Goal: Transaction & Acquisition: Book appointment/travel/reservation

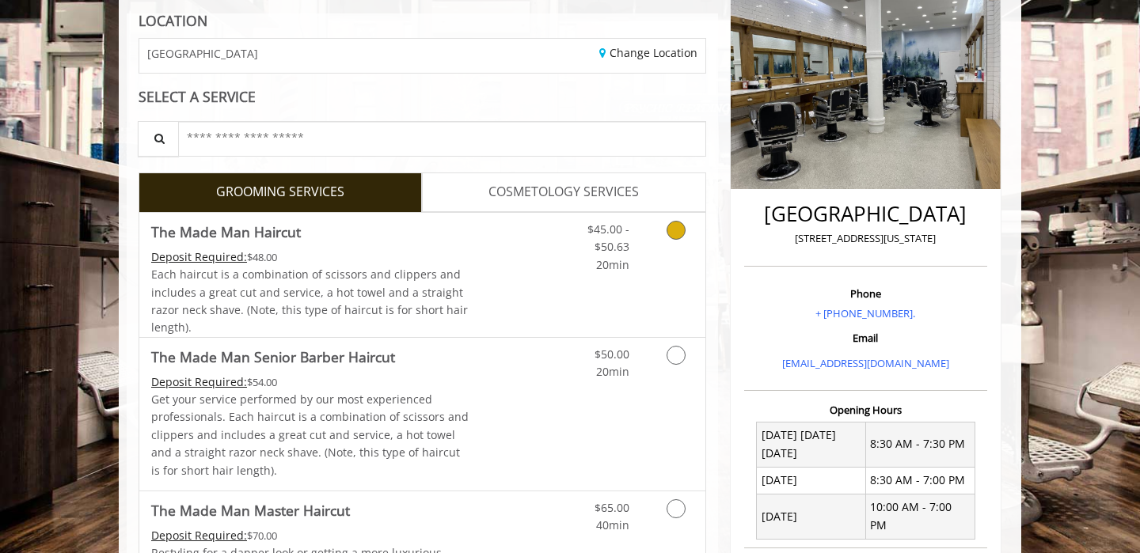
scroll to position [277, 0]
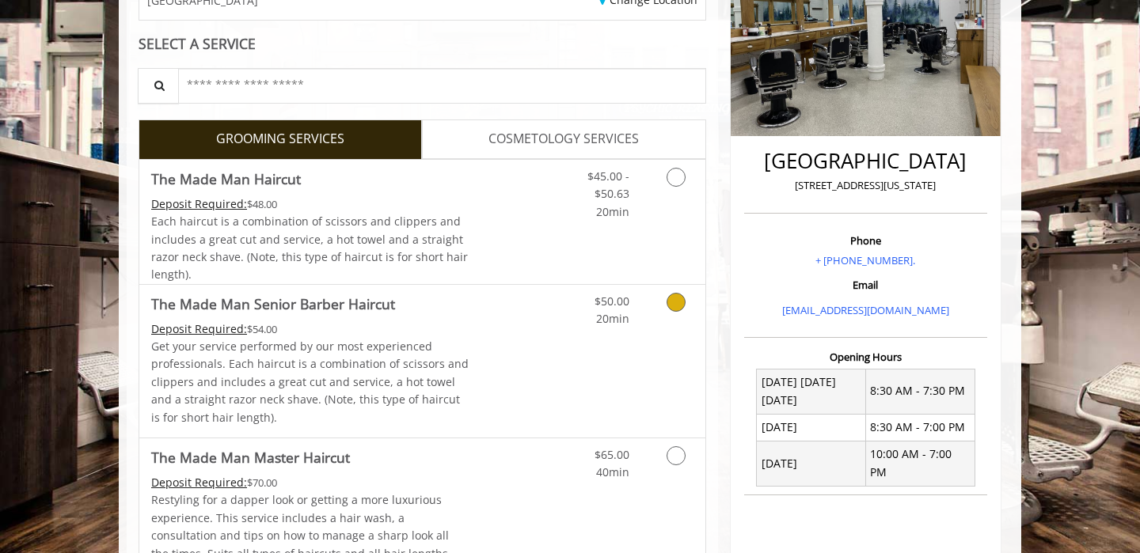
click at [544, 327] on link "Discounted Price" at bounding box center [516, 361] width 94 height 153
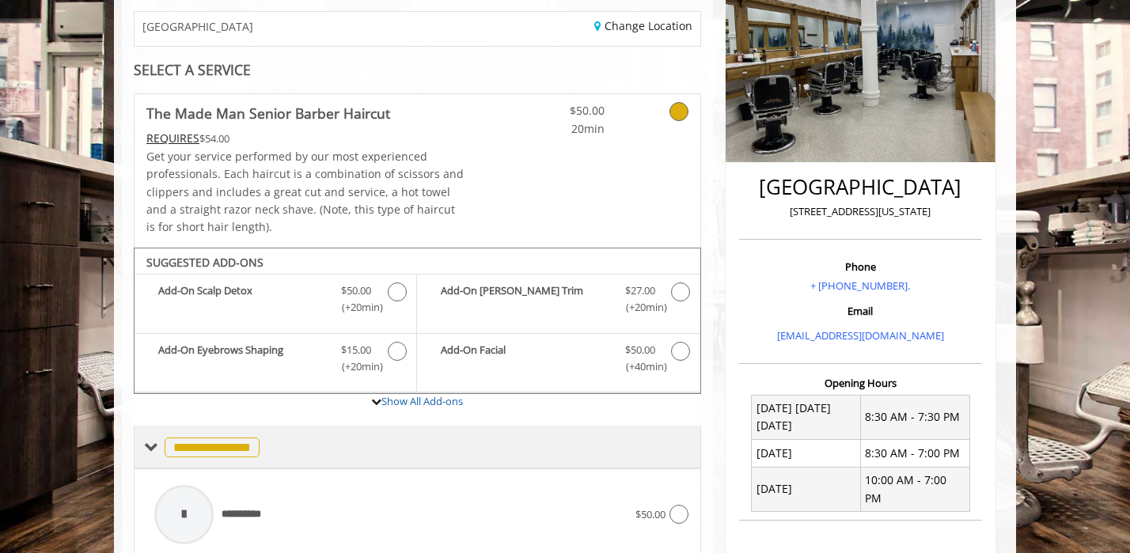
scroll to position [347, 0]
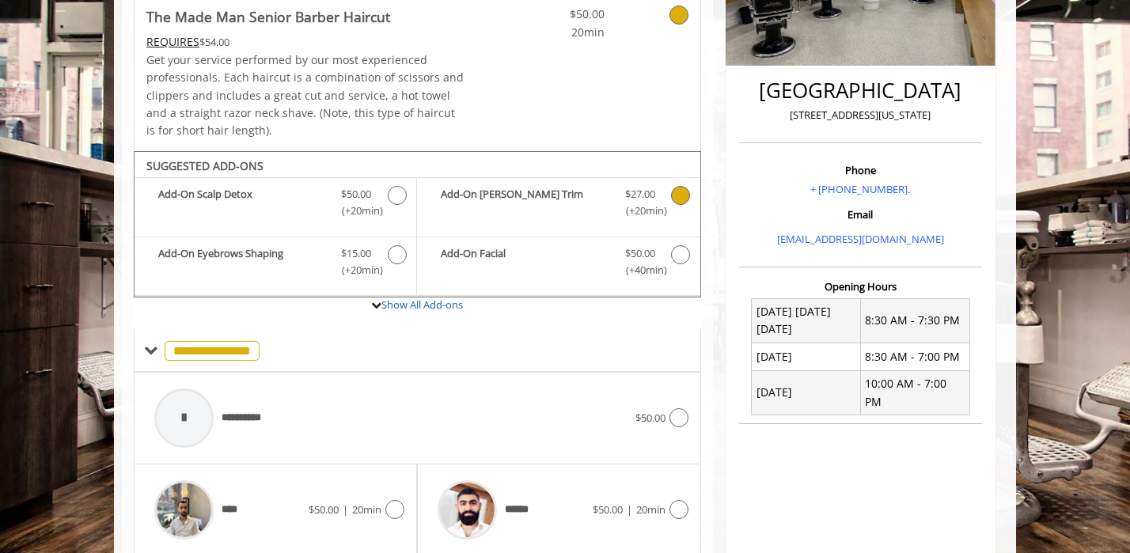
click at [551, 199] on b "Add-On Beard Trim" at bounding box center [525, 202] width 168 height 33
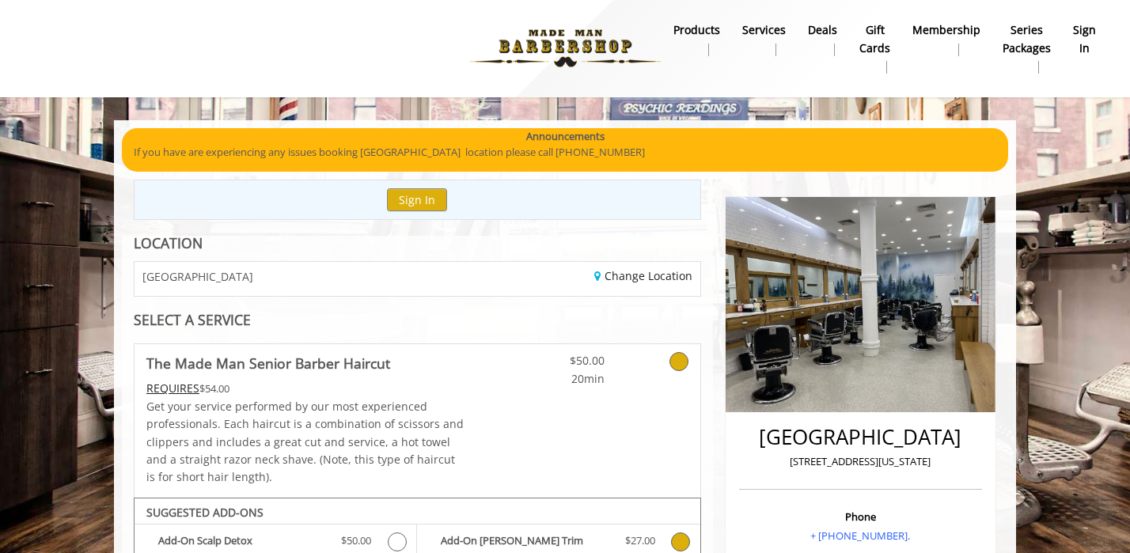
scroll to position [0, 0]
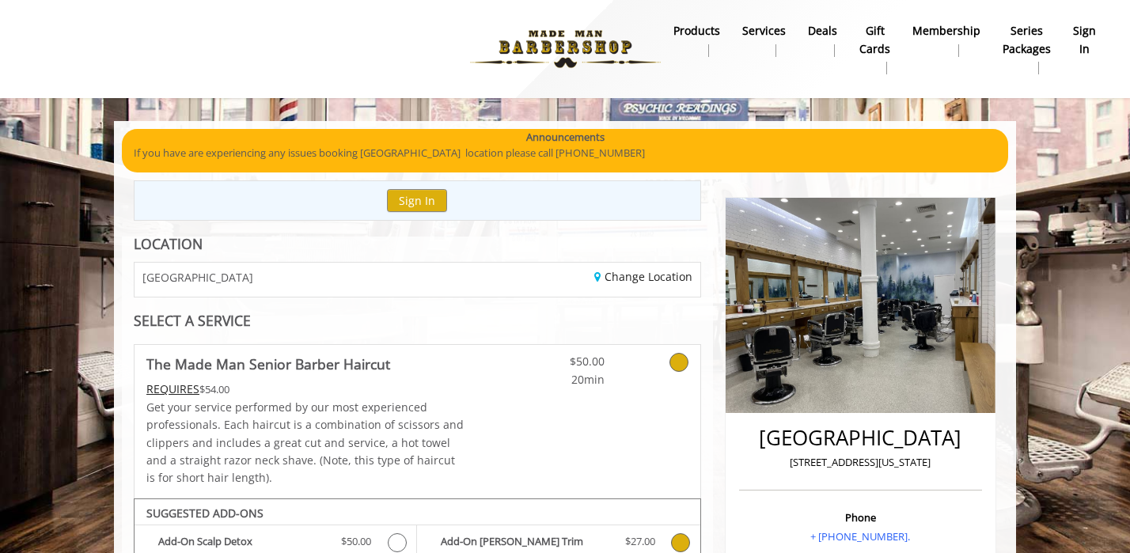
click at [1034, 51] on b "Series packages" at bounding box center [1027, 40] width 48 height 36
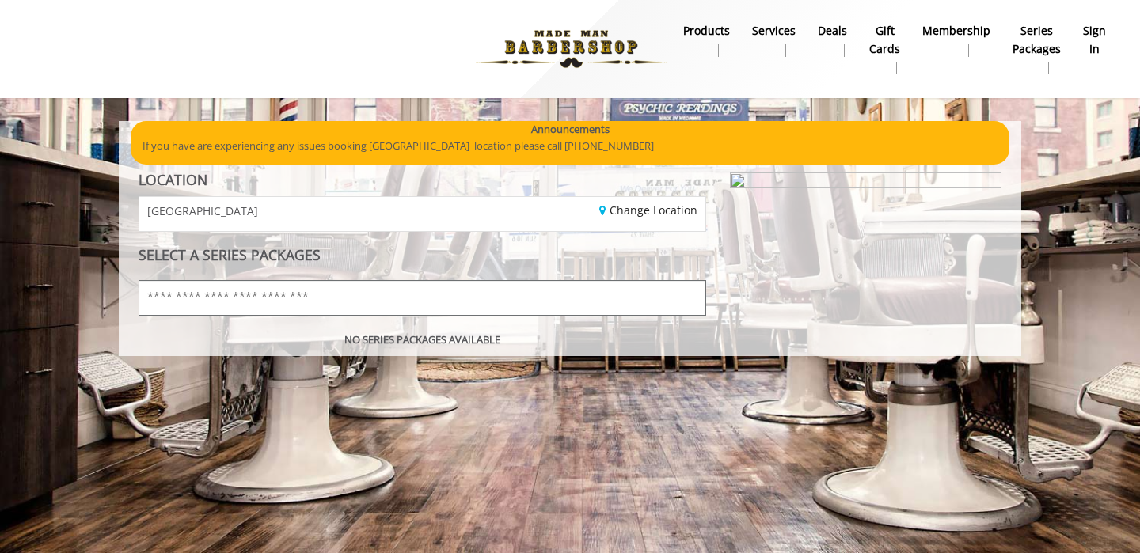
click at [415, 290] on input "text" at bounding box center [421, 298] width 567 height 36
type input "*******"
click at [685, 298] on img "button" at bounding box center [685, 297] width 17 height 17
click at [836, 31] on b "Deals" at bounding box center [831, 30] width 29 height 17
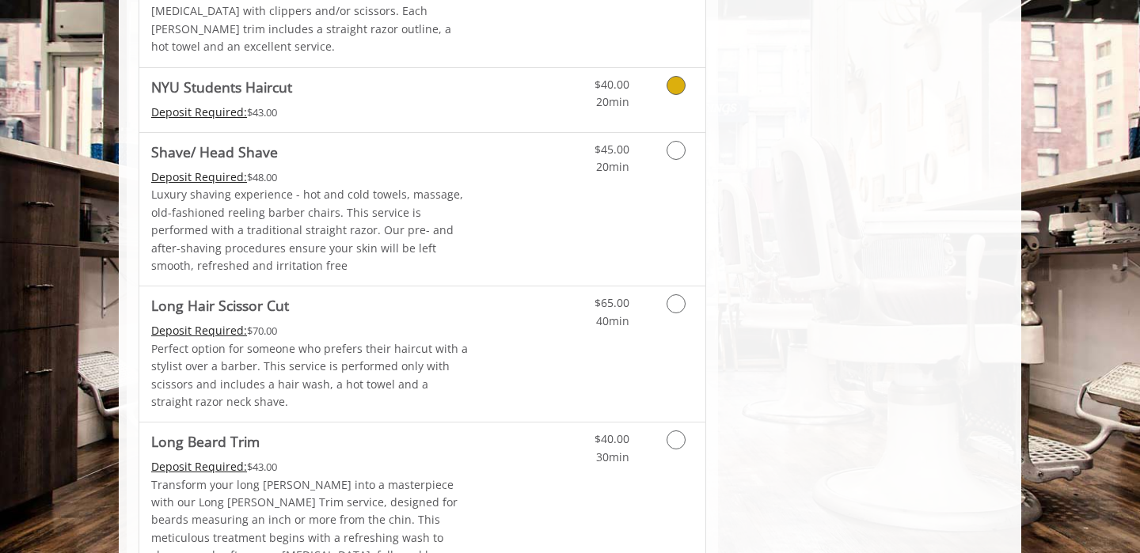
scroll to position [1886, 0]
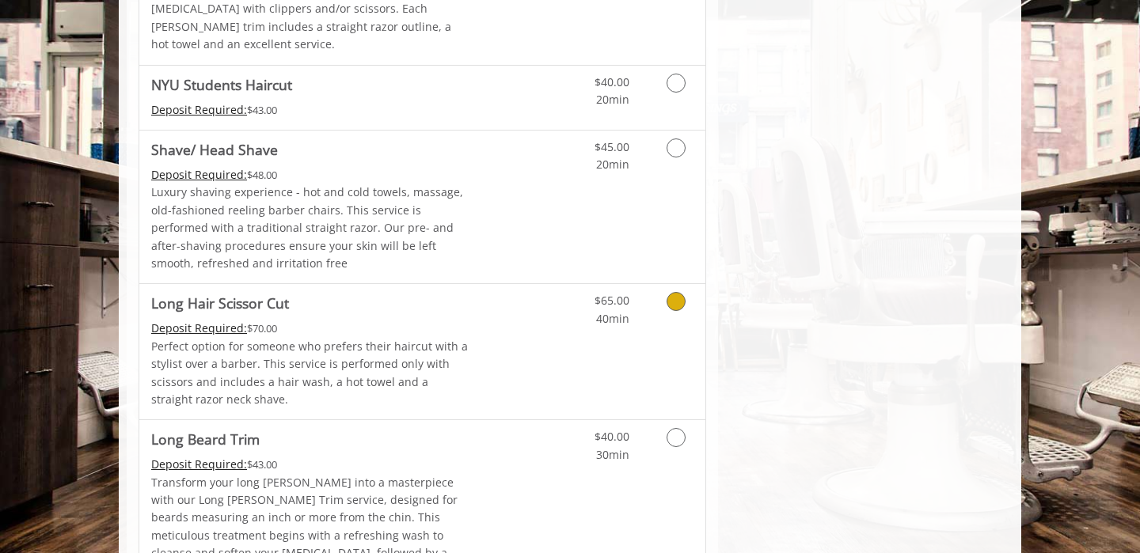
click at [469, 303] on link "Discounted Price" at bounding box center [516, 351] width 94 height 135
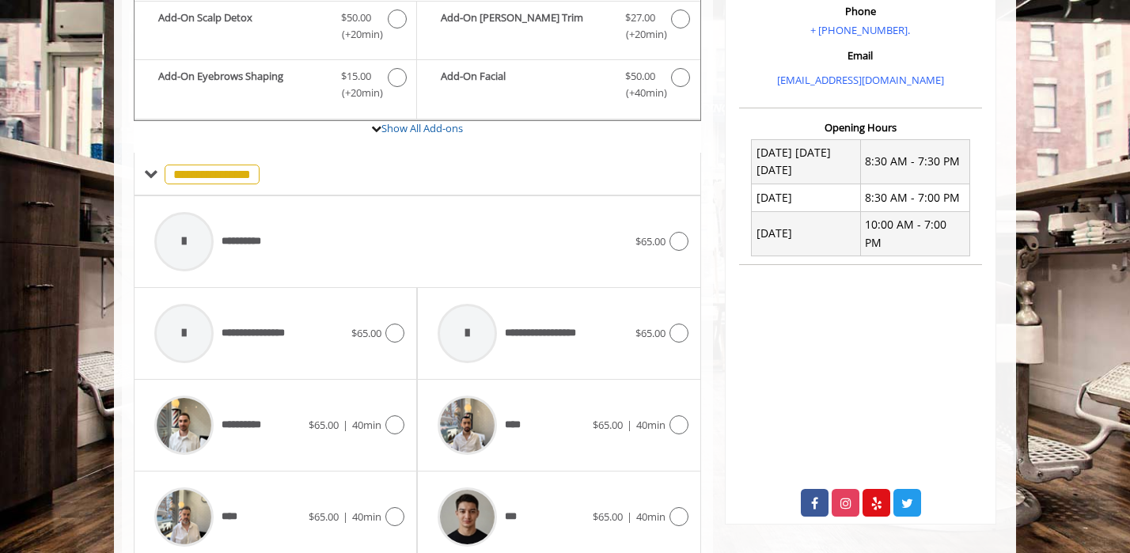
scroll to position [283, 0]
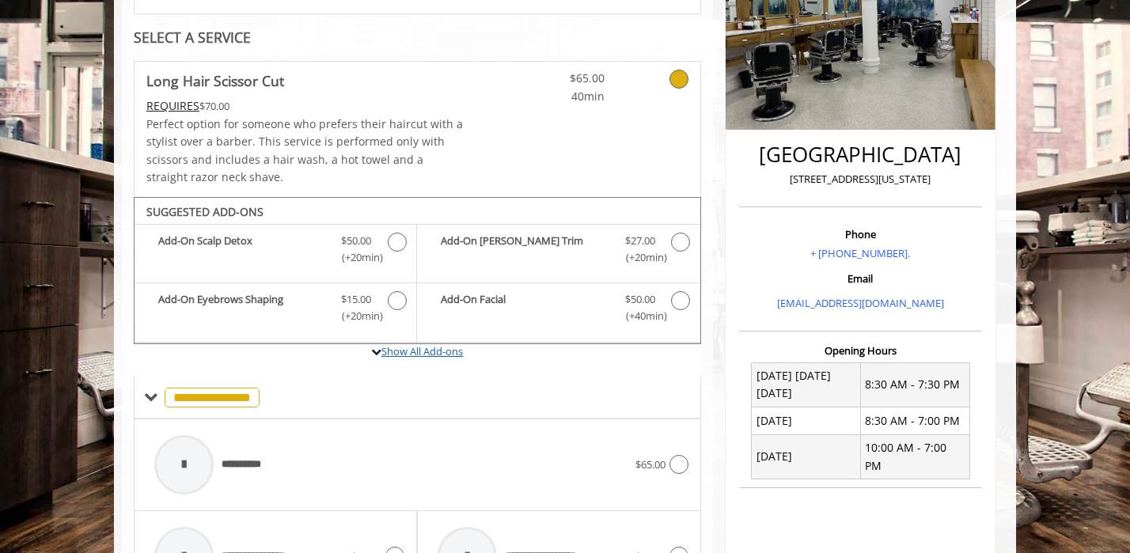
click at [425, 358] on link "Show All Add-ons" at bounding box center [422, 351] width 82 height 14
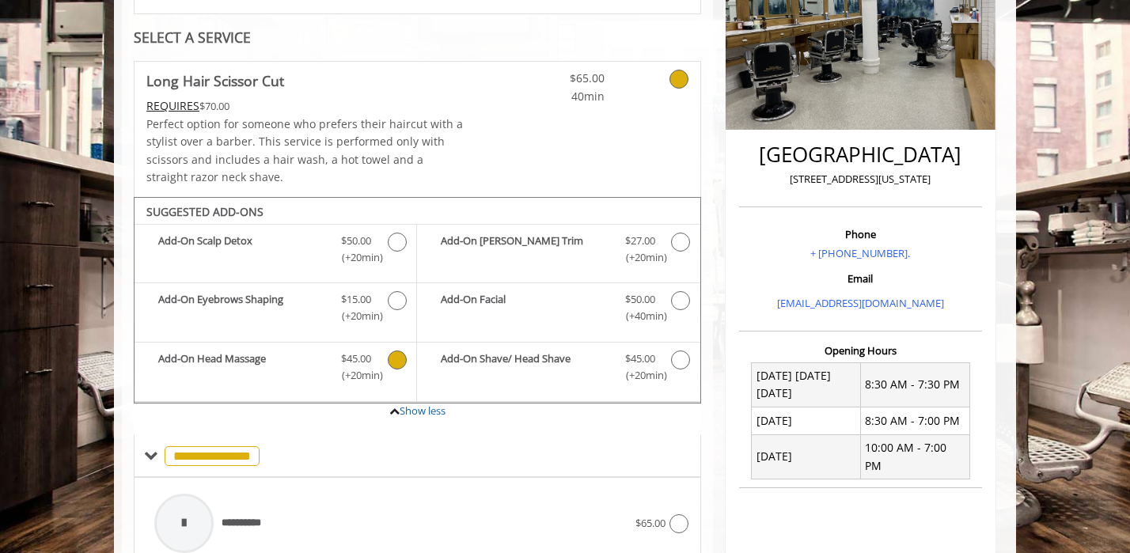
click at [309, 366] on b "Add-On Head Massage" at bounding box center [241, 367] width 167 height 33
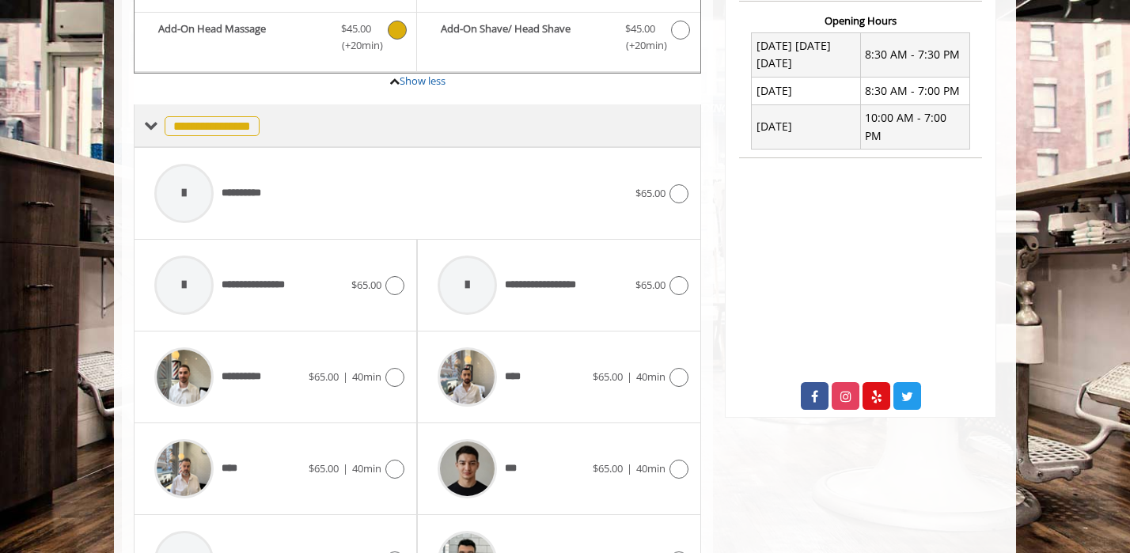
scroll to position [616, 0]
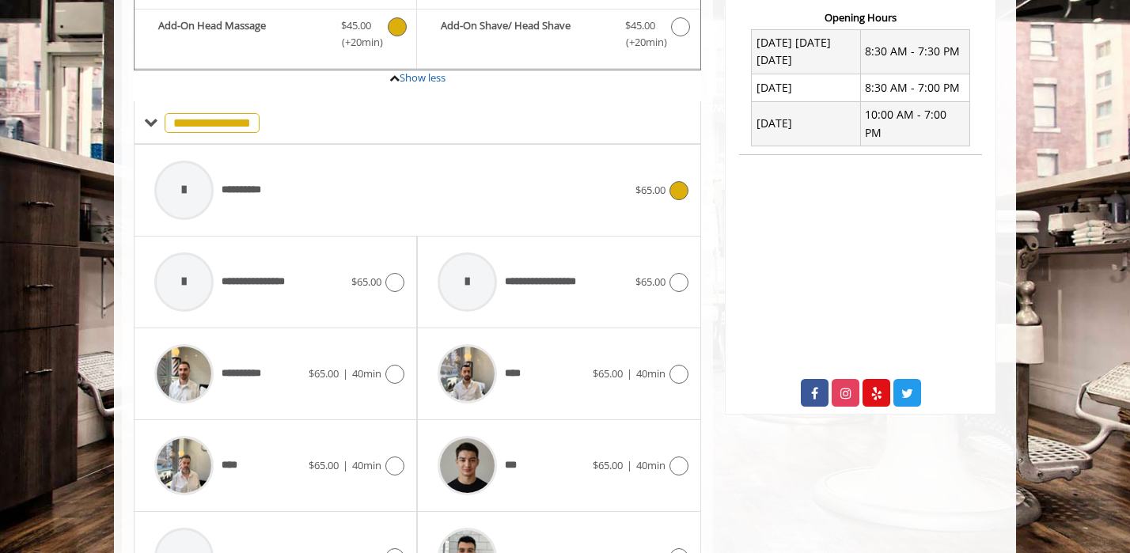
click at [526, 188] on div "**********" at bounding box center [390, 190] width 489 height 75
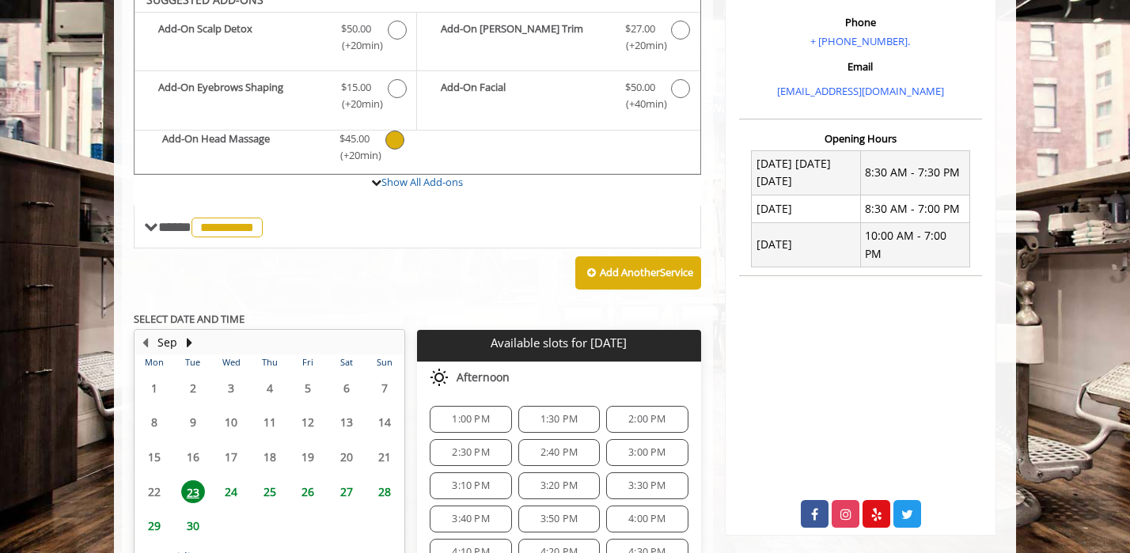
scroll to position [481, 0]
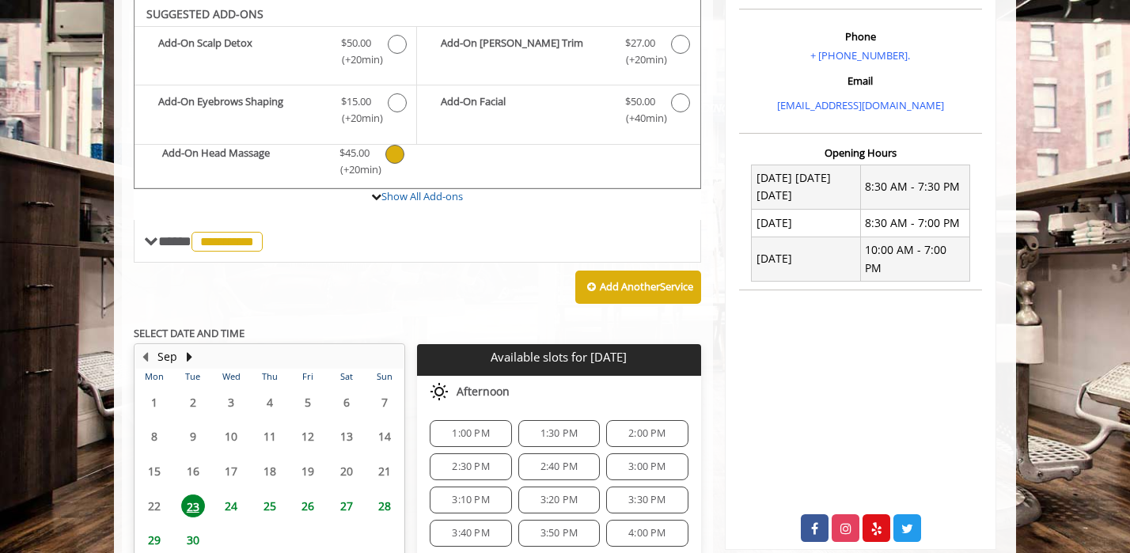
click at [470, 433] on span "1:00 PM" at bounding box center [470, 433] width 37 height 13
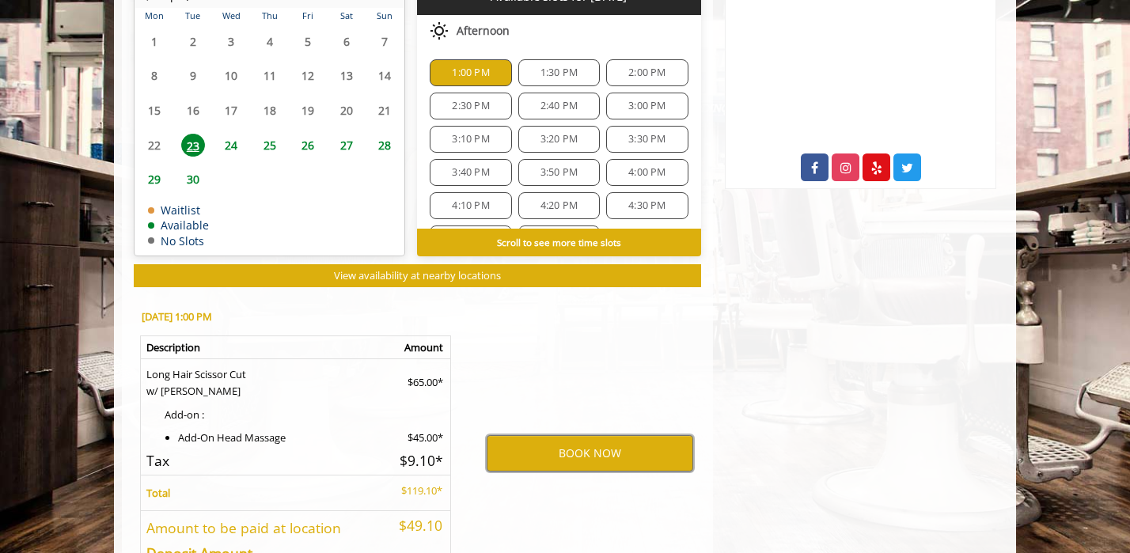
scroll to position [836, 0]
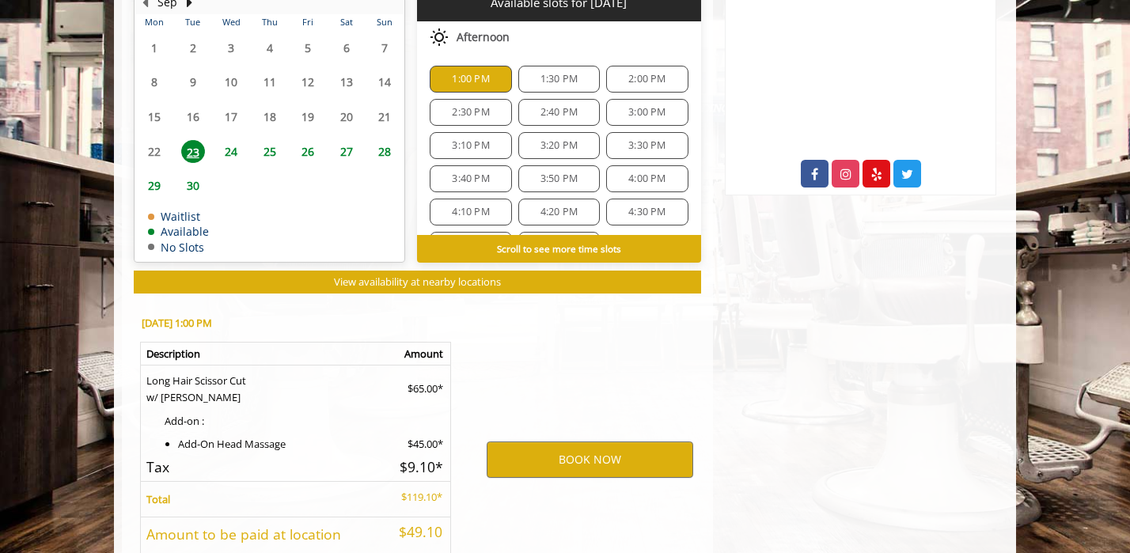
click at [550, 77] on span "1:30 PM" at bounding box center [558, 79] width 37 height 13
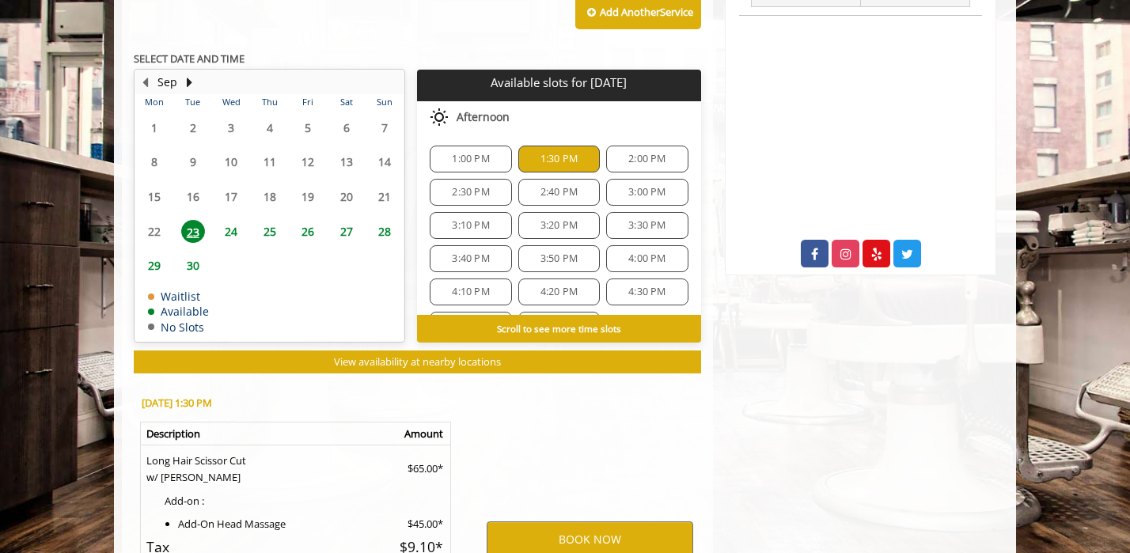
click at [449, 166] on div "1:00 PM" at bounding box center [471, 159] width 82 height 27
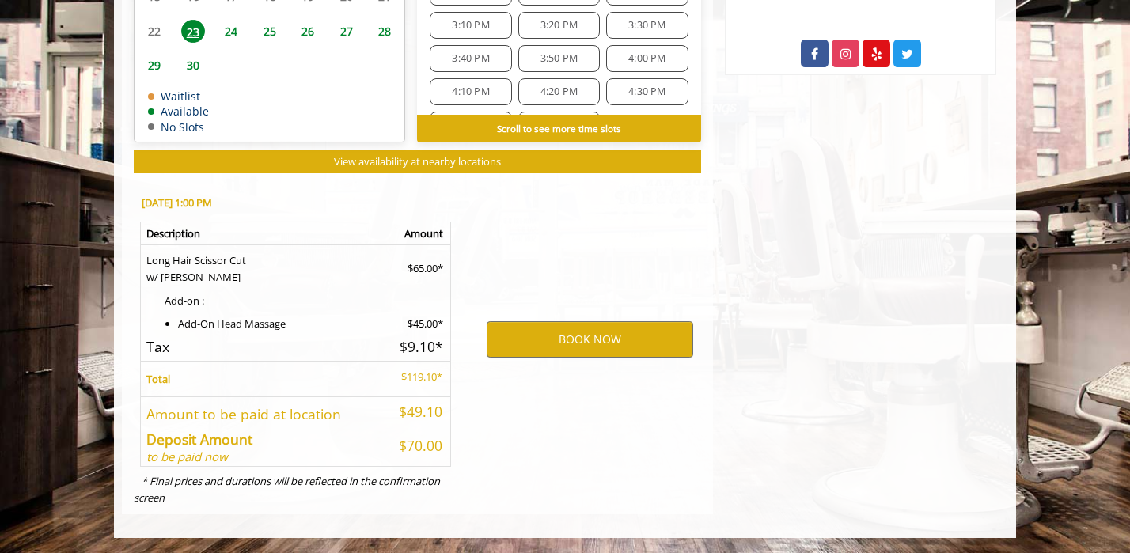
click at [555, 42] on div "1:00 PM 1:30 PM 2:00 PM 2:30 PM 2:40 PM 3:00 PM 3:10 PM 3:20 PM 3:30 PM 3:40 PM…" at bounding box center [558, 42] width 283 height 218
click at [555, 52] on span "3:50 PM" at bounding box center [558, 58] width 37 height 13
click at [478, 61] on span "3:40 PM" at bounding box center [470, 58] width 37 height 13
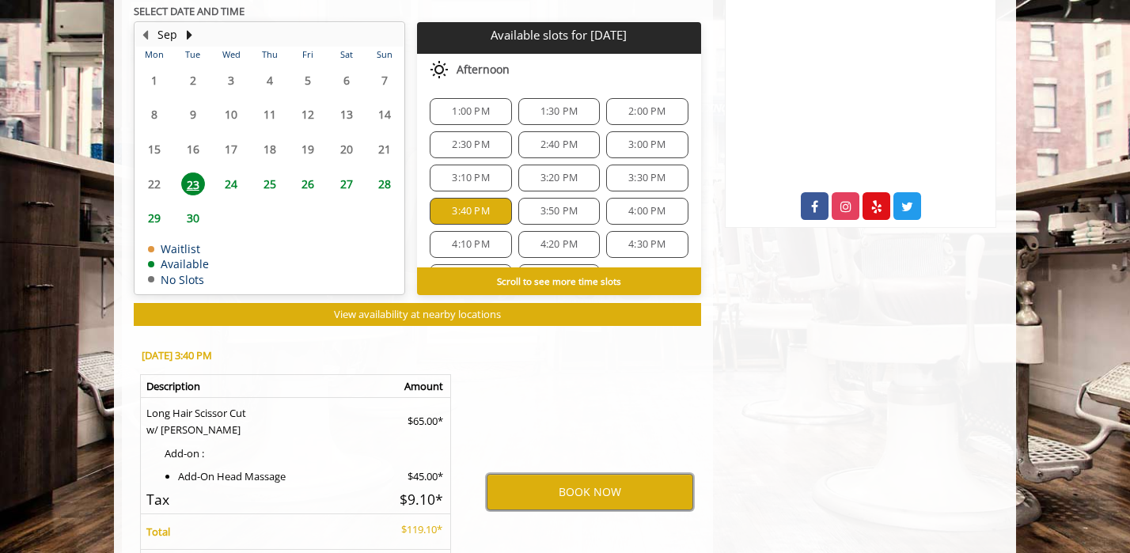
scroll to position [763, 0]
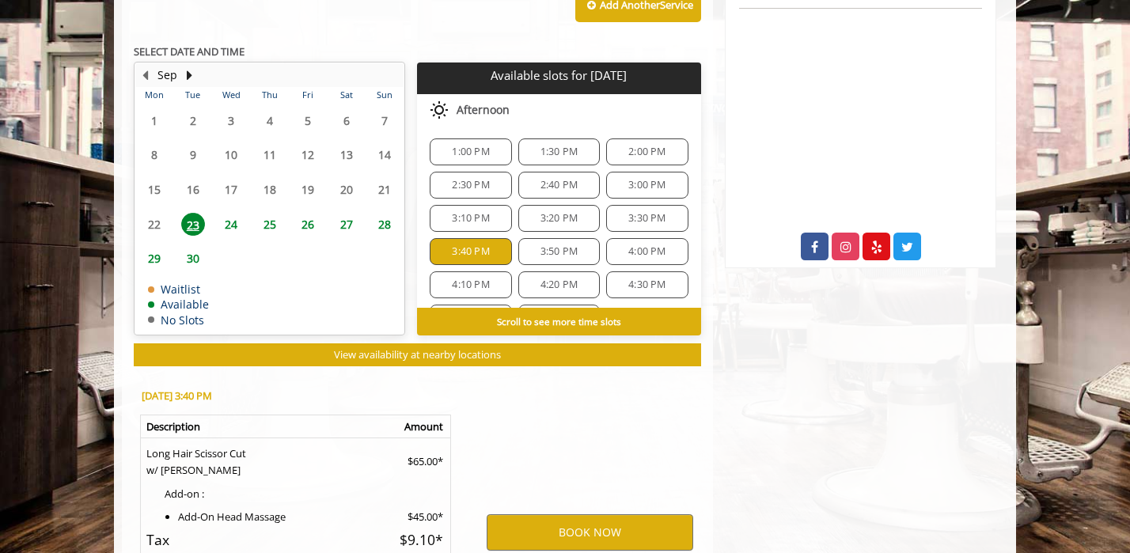
click at [465, 146] on span "1:00 PM" at bounding box center [470, 152] width 37 height 13
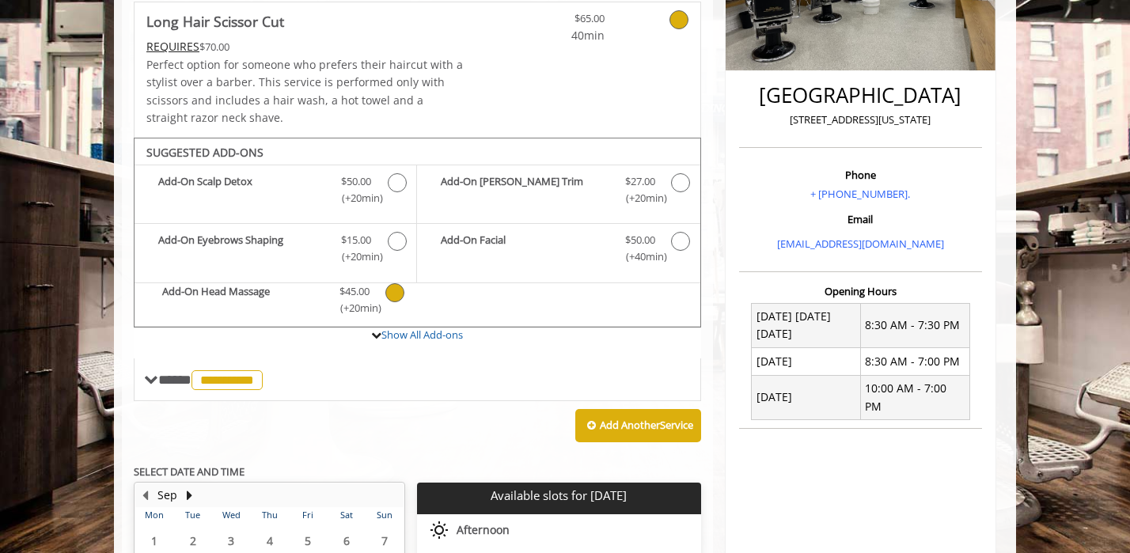
scroll to position [405, 0]
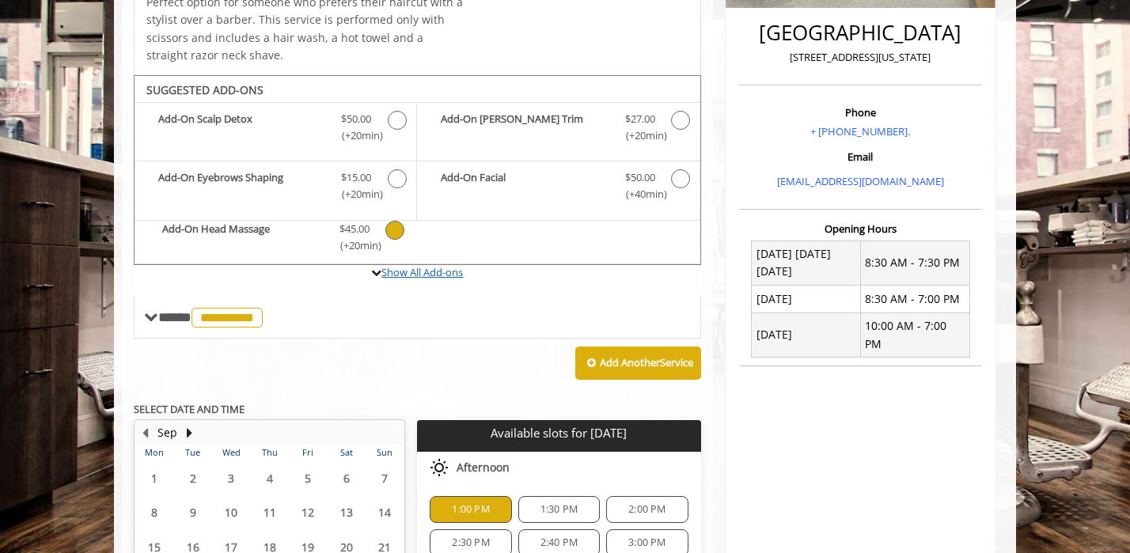
click at [407, 274] on link "Show All Add-ons" at bounding box center [422, 272] width 82 height 14
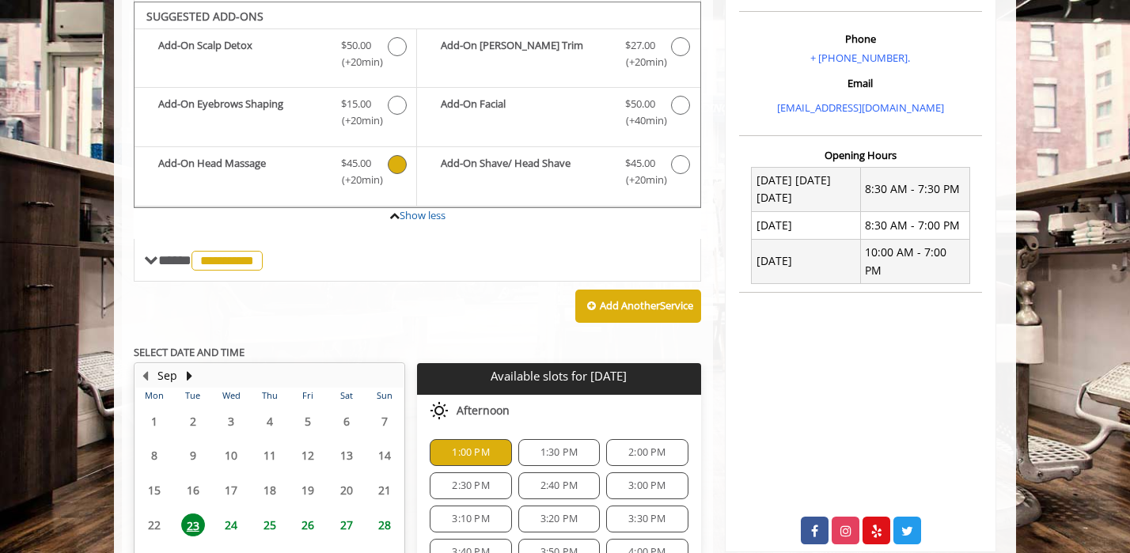
scroll to position [495, 0]
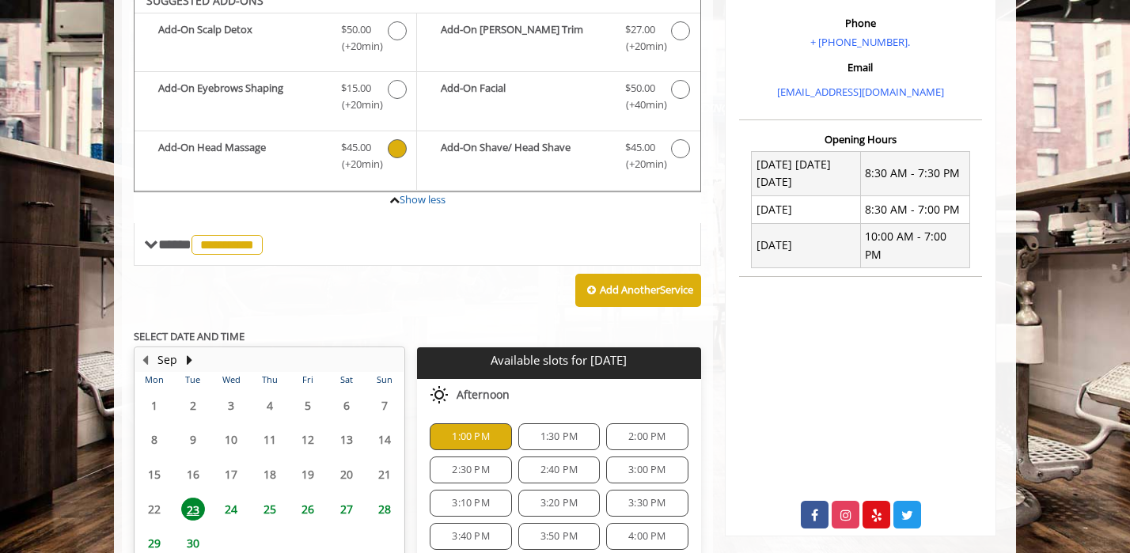
click at [397, 152] on icon "Long Hair Scissor Cut Add-onS" at bounding box center [397, 148] width 19 height 19
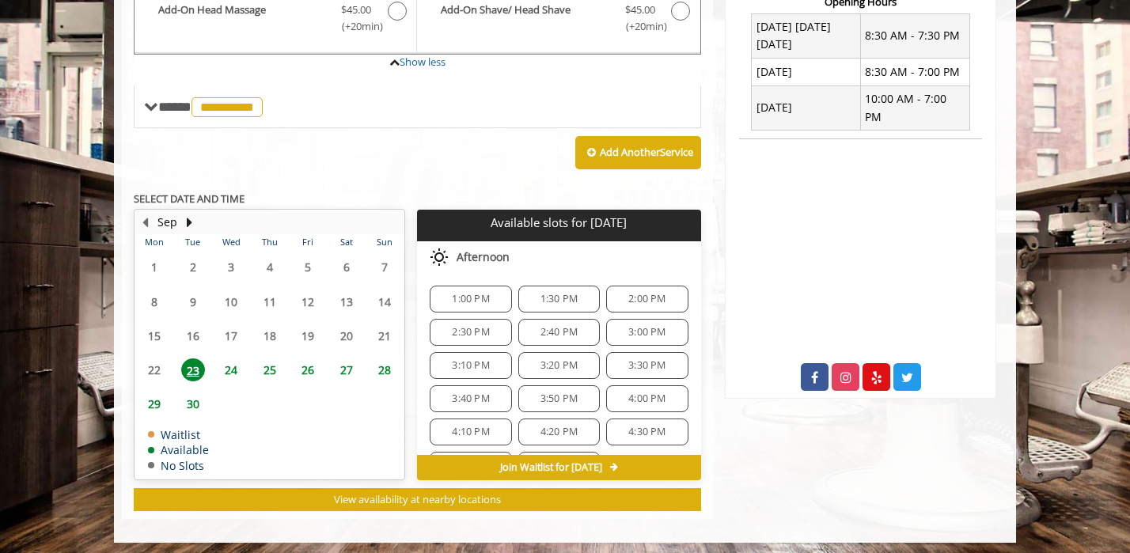
scroll to position [637, 0]
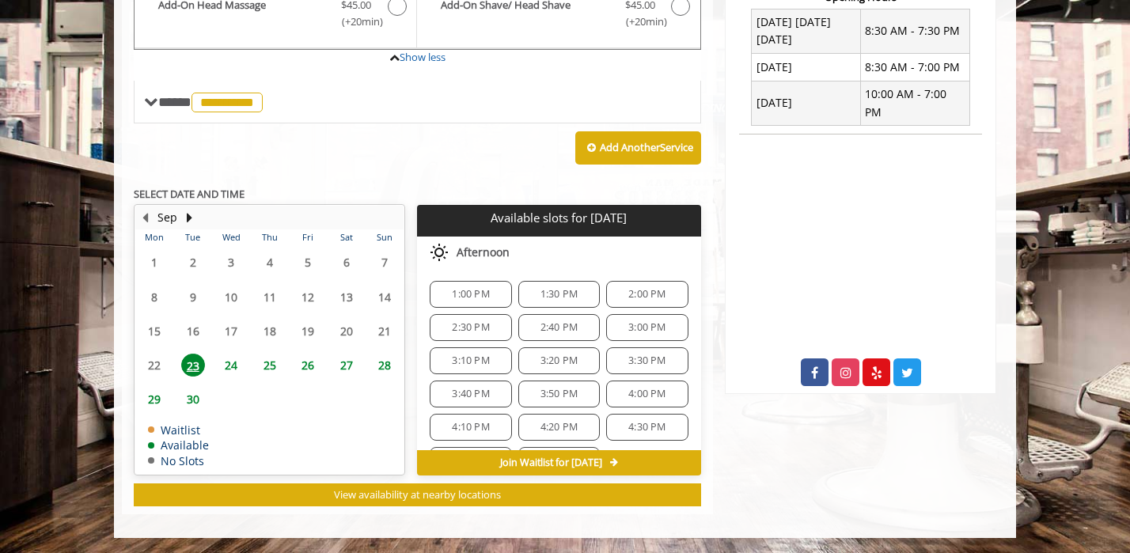
click at [467, 290] on span "1:00 PM" at bounding box center [470, 294] width 37 height 13
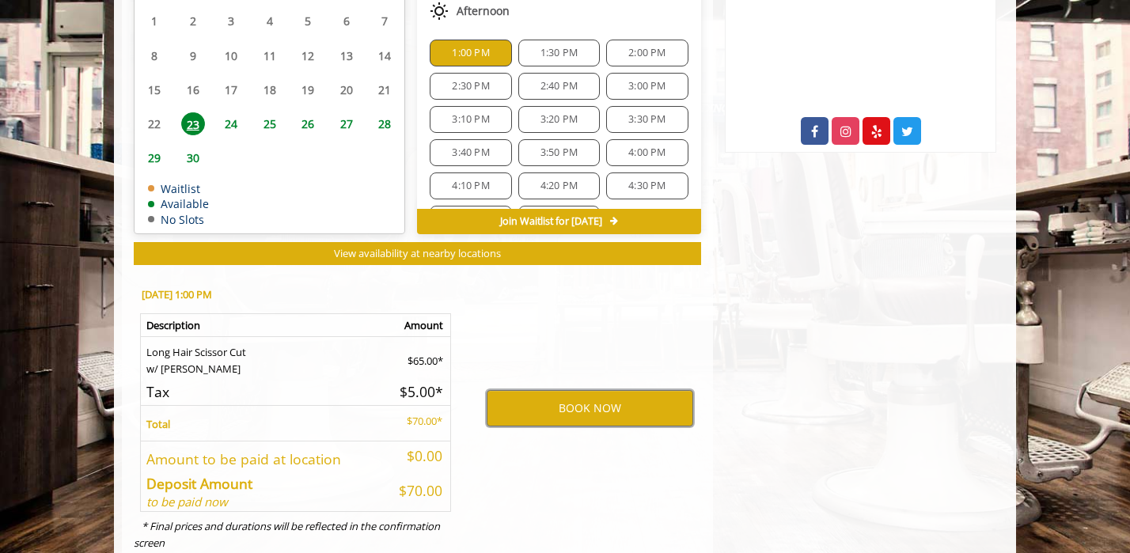
scroll to position [873, 0]
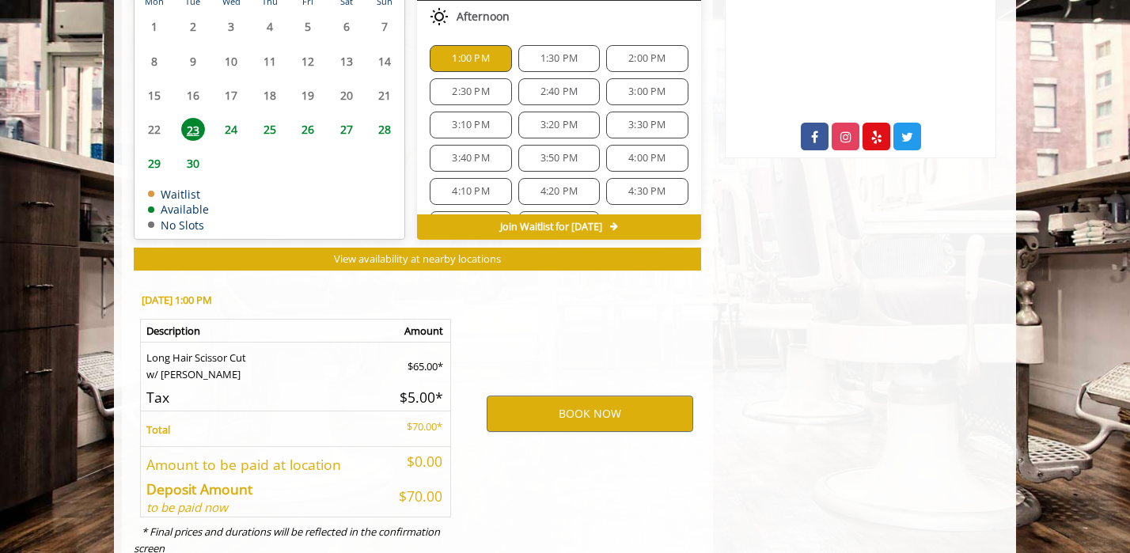
click at [602, 228] on span "Join Waitlist for [DATE]" at bounding box center [551, 227] width 102 height 13
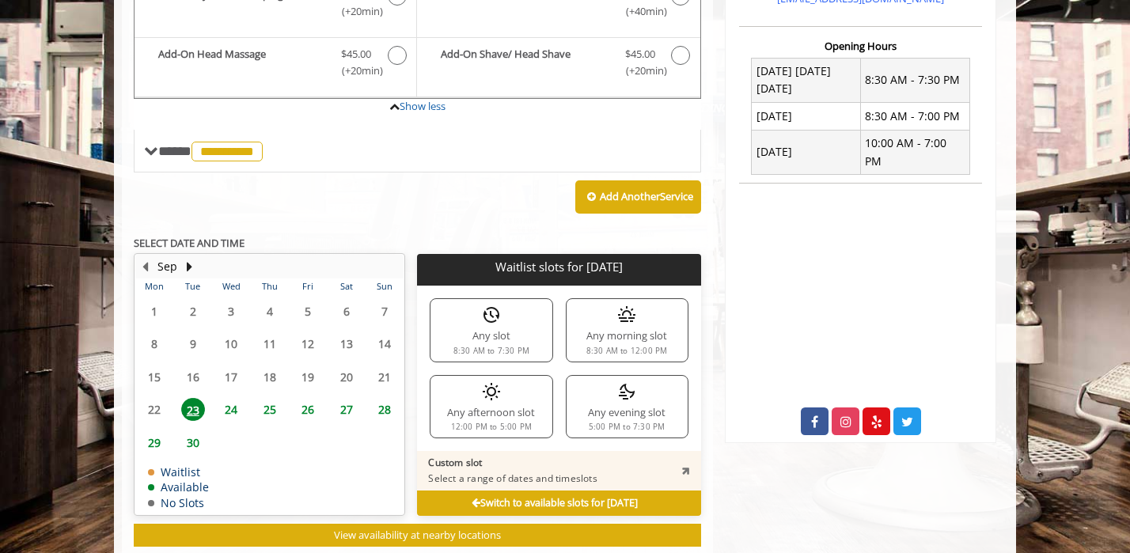
scroll to position [628, 0]
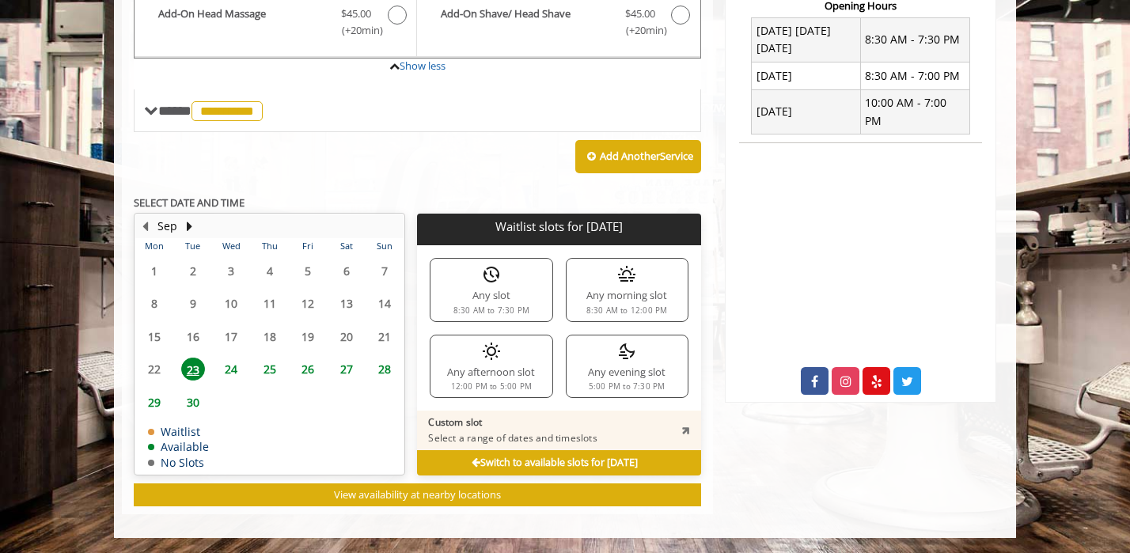
click at [507, 463] on b "Switch to available slots for [DATE]" at bounding box center [555, 462] width 166 height 13
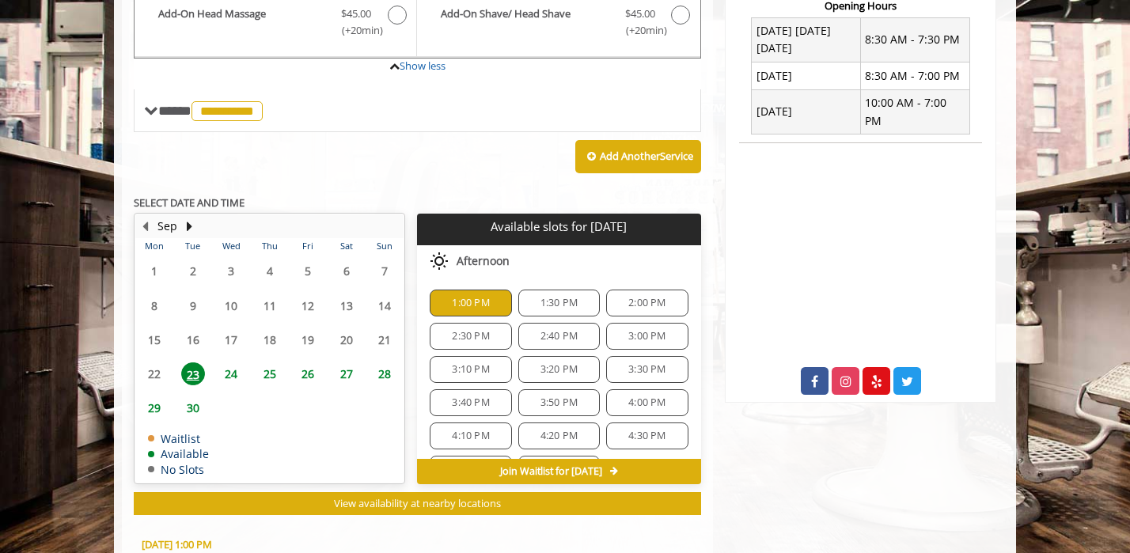
click at [462, 306] on span "1:00 PM" at bounding box center [470, 303] width 37 height 13
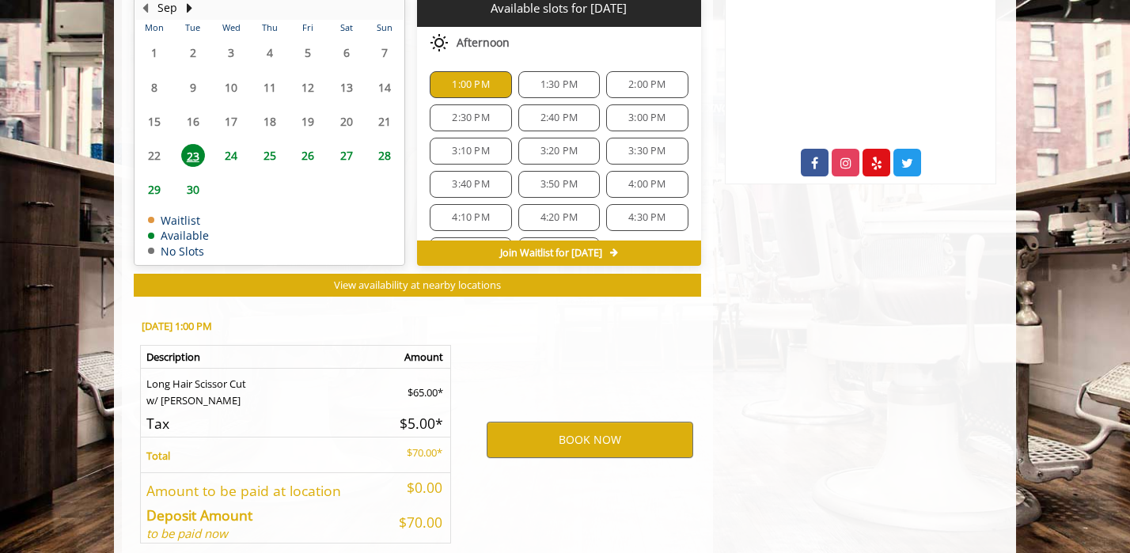
scroll to position [760, 0]
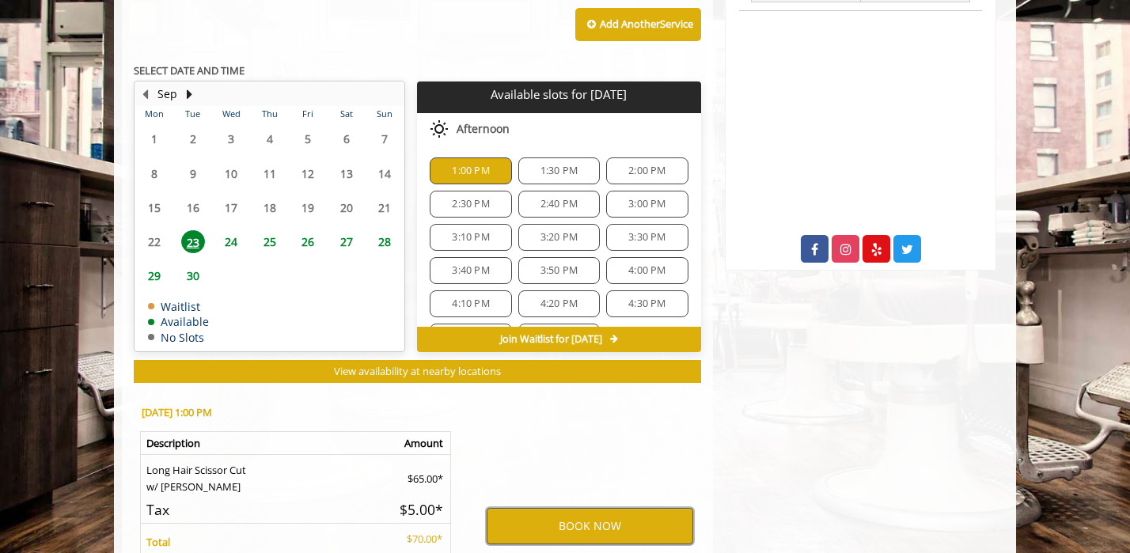
click at [583, 530] on button "BOOK NOW" at bounding box center [590, 526] width 207 height 36
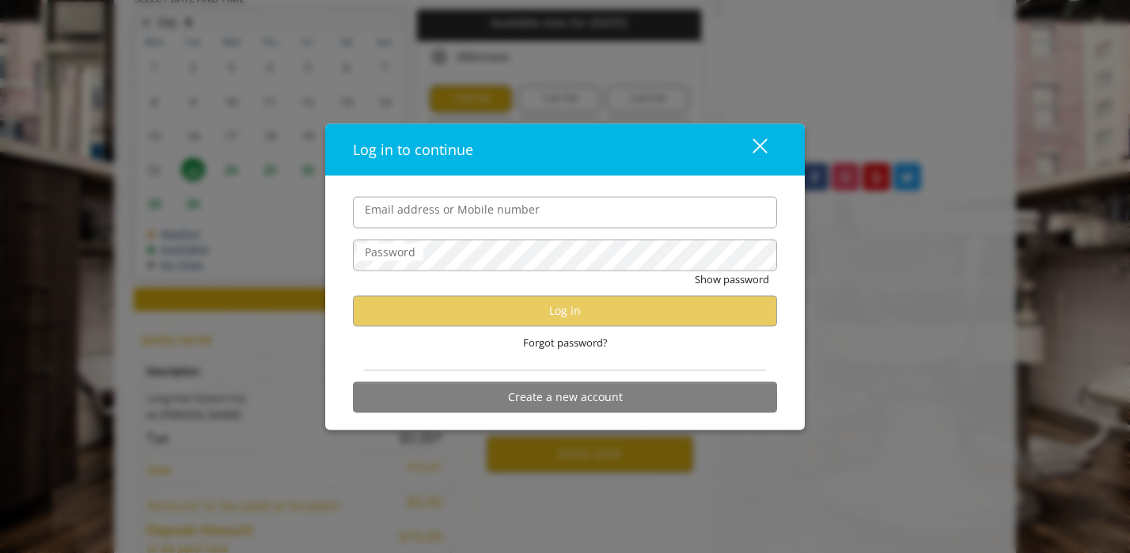
scroll to position [923, 0]
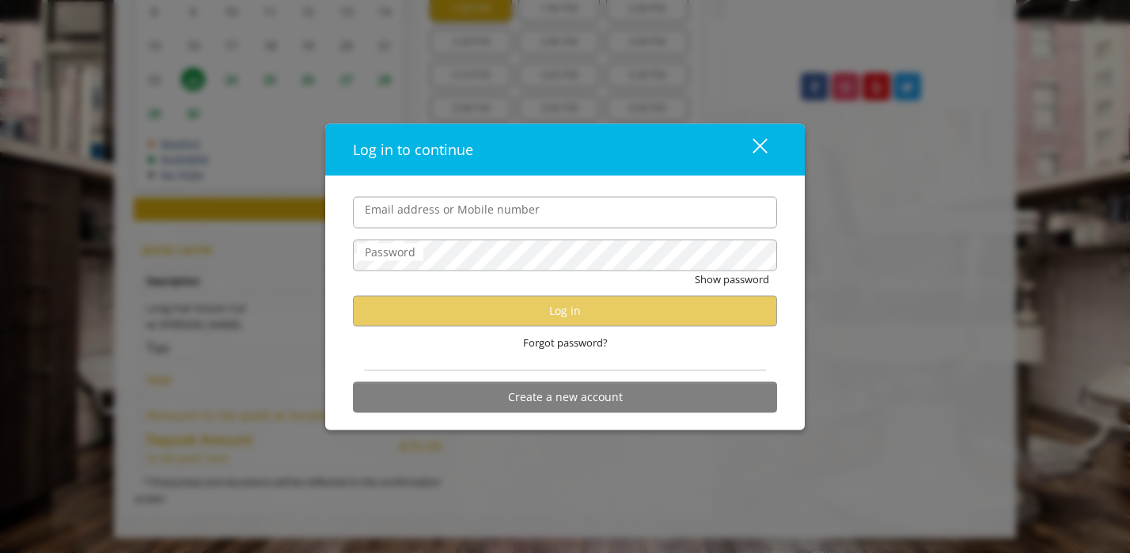
click at [764, 143] on div "close" at bounding box center [750, 150] width 32 height 24
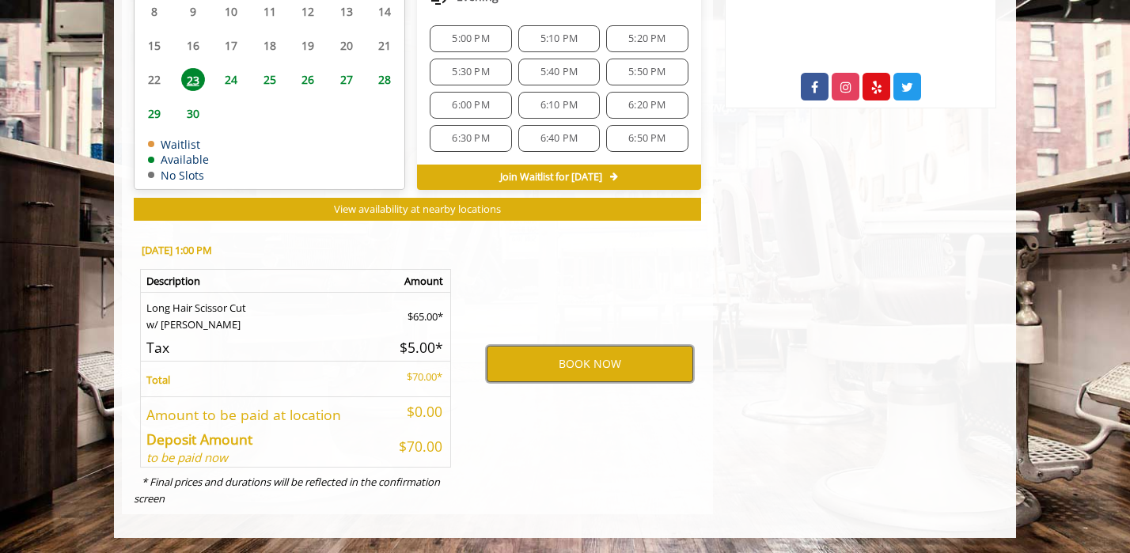
click at [586, 367] on button "BOOK NOW" at bounding box center [590, 364] width 207 height 36
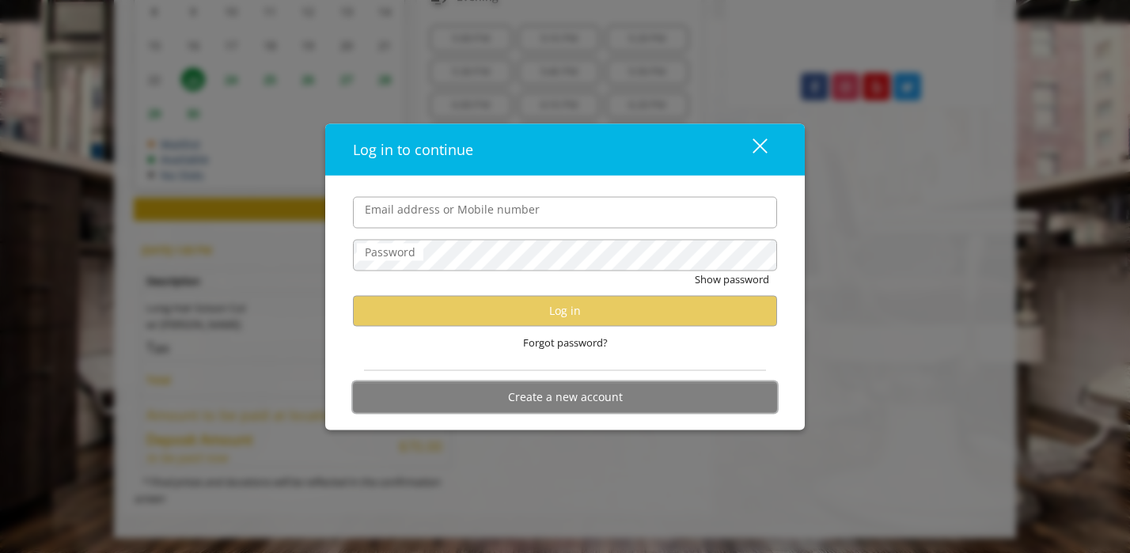
click at [568, 407] on button "Create a new account" at bounding box center [565, 396] width 424 height 31
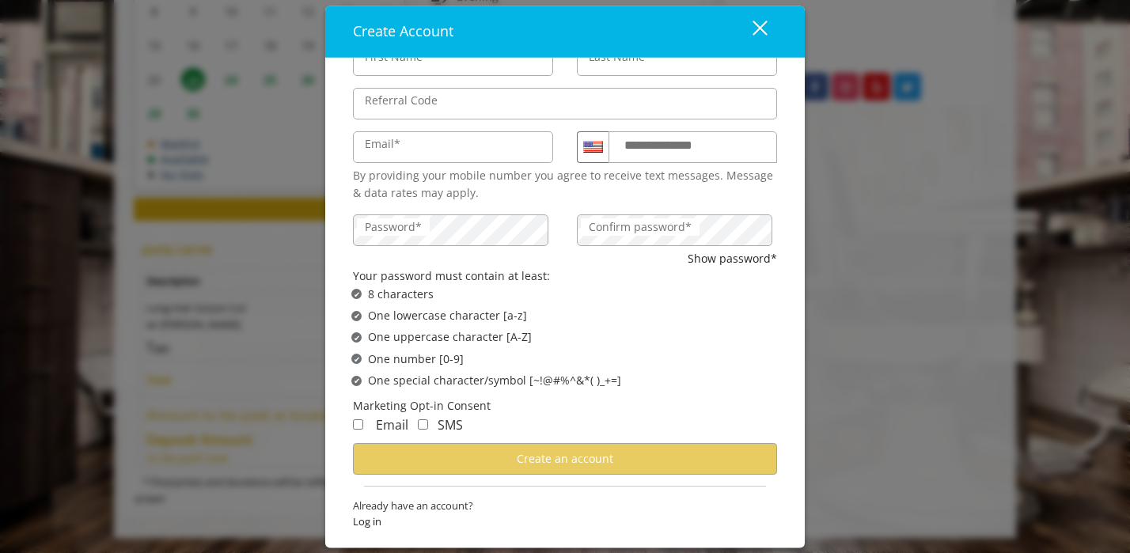
scroll to position [0, 0]
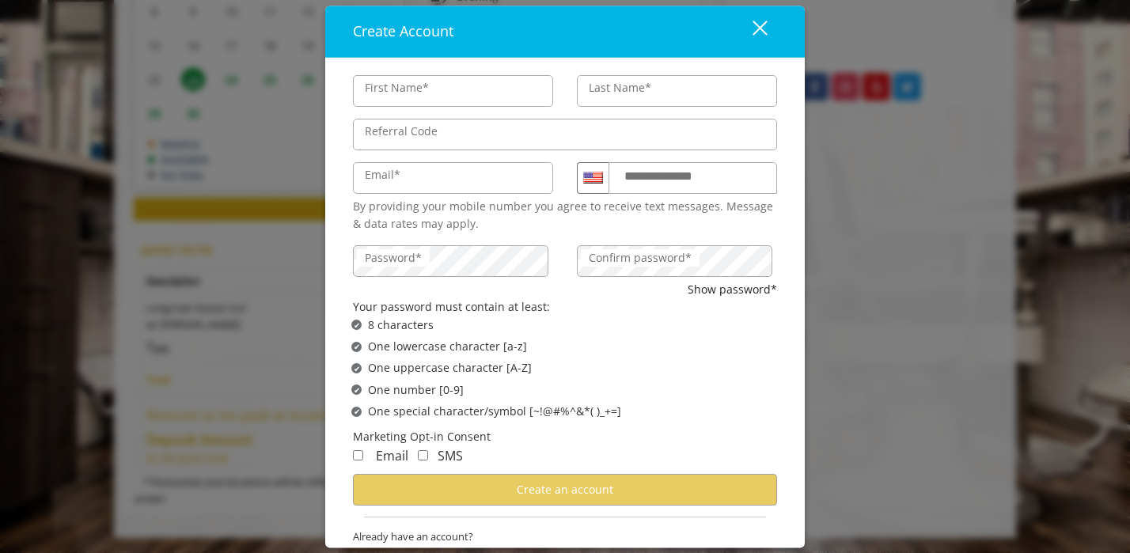
type input "*"
type input "*****"
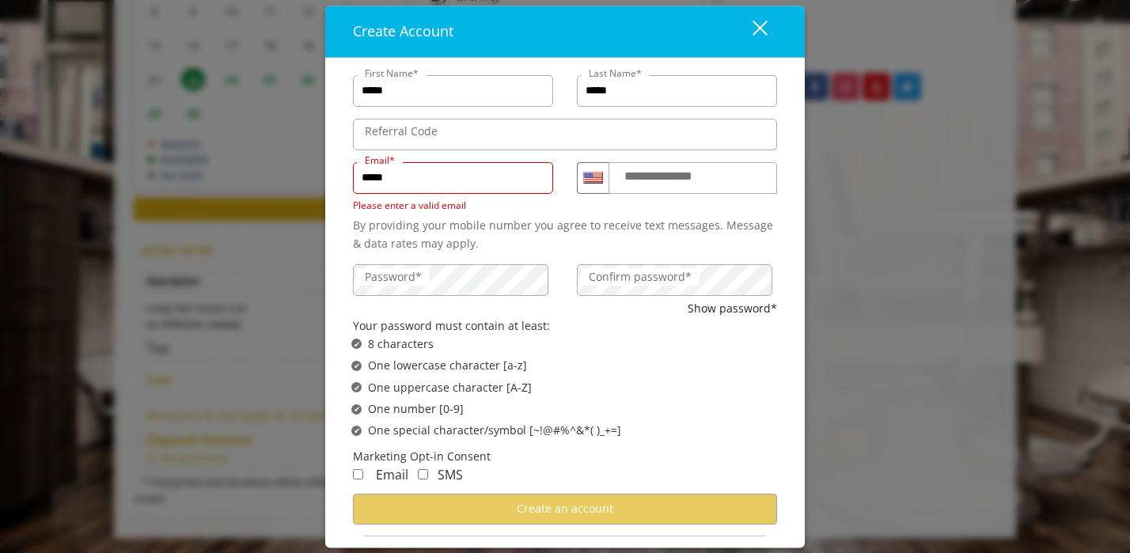
type input "**********"
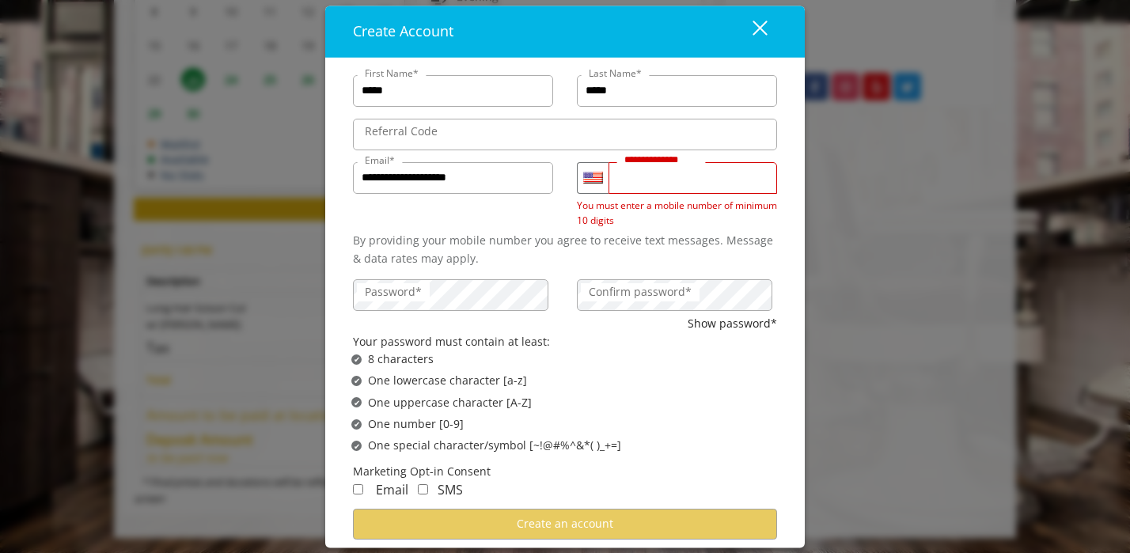
click at [618, 180] on input "**********" at bounding box center [693, 178] width 169 height 32
type input "**********"
click at [585, 176] on img "Country" at bounding box center [593, 179] width 20 height 12
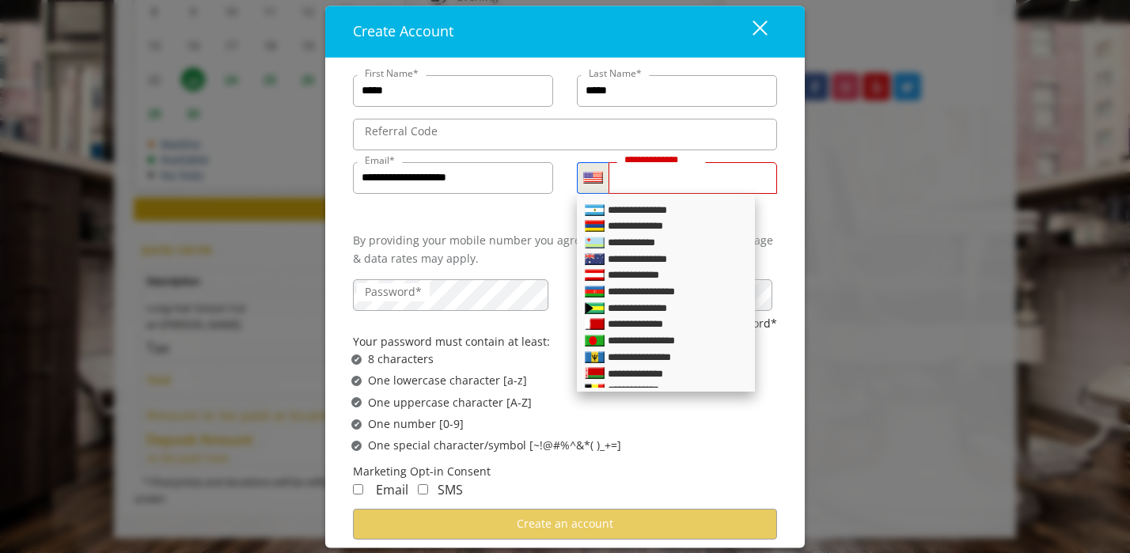
scroll to position [204, 0]
click at [634, 264] on div "**********" at bounding box center [642, 258] width 69 height 17
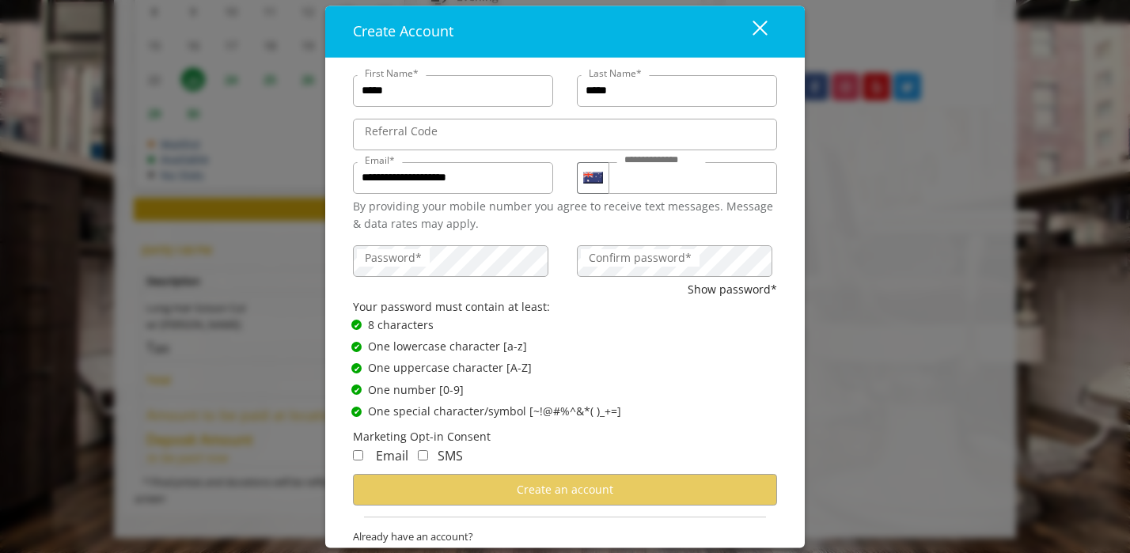
click at [635, 260] on label "Confirm password*" at bounding box center [640, 257] width 119 height 17
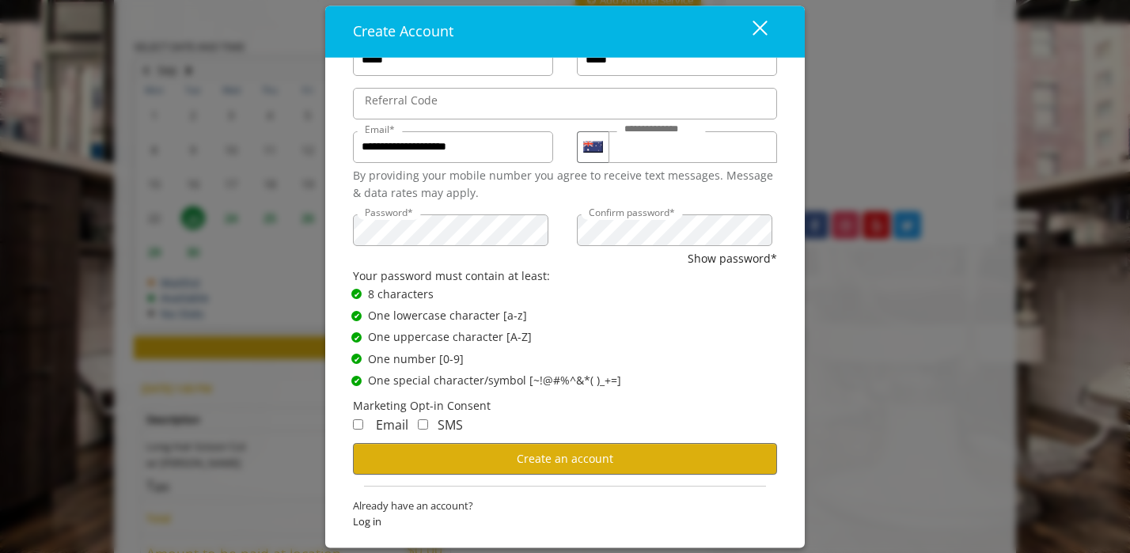
scroll to position [862, 0]
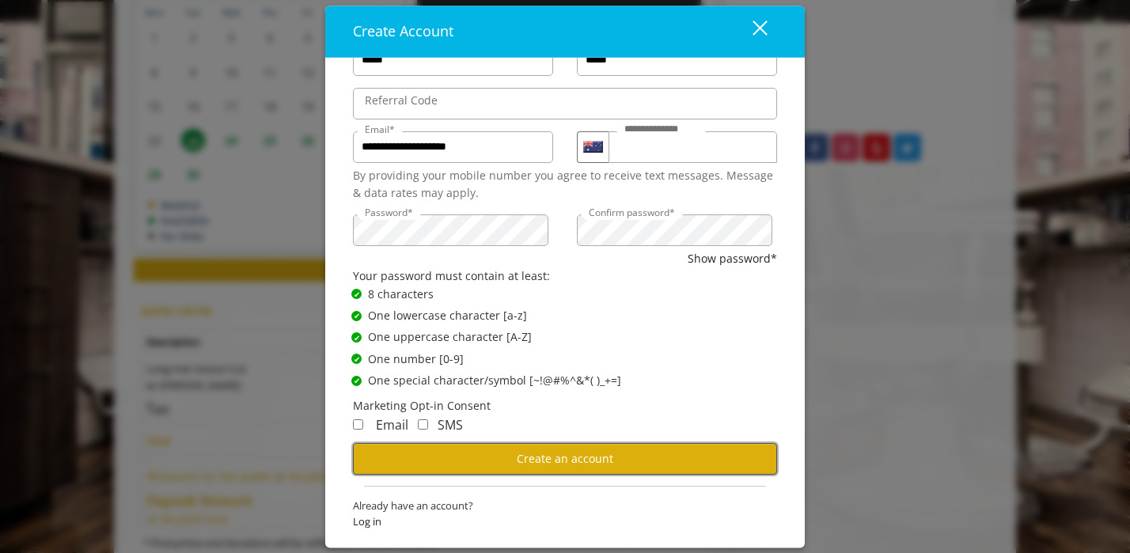
click at [571, 465] on span "Create an account" at bounding box center [565, 458] width 97 height 15
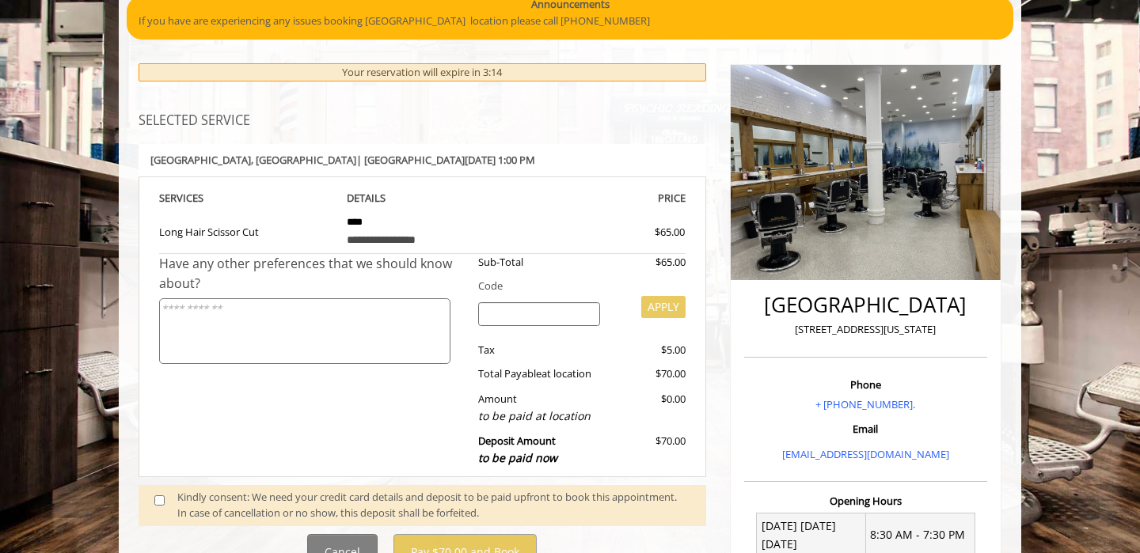
scroll to position [150, 0]
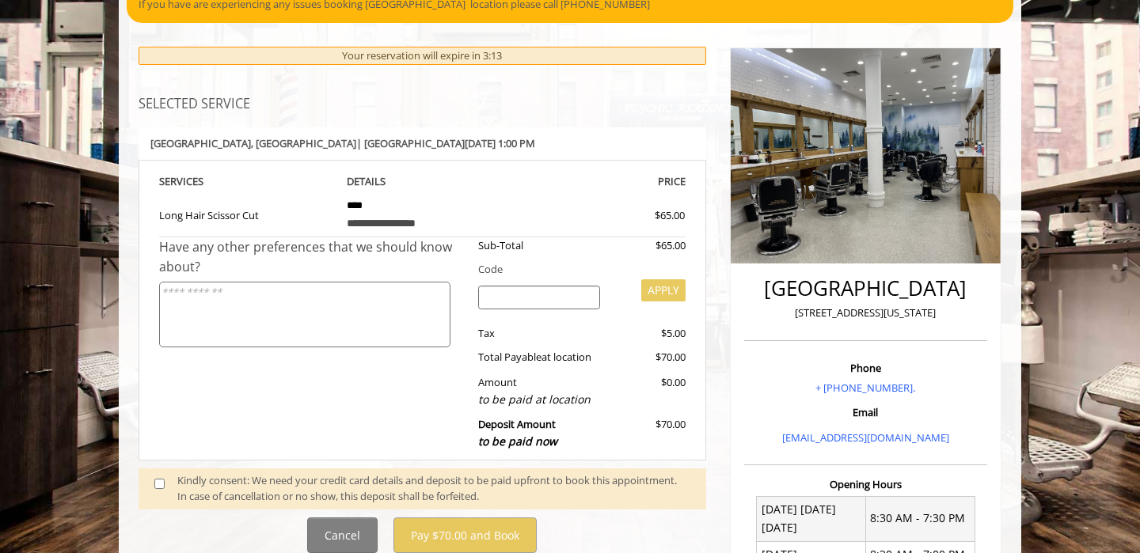
click at [359, 432] on div "Have any other preferences that we should know about?" at bounding box center [312, 348] width 307 height 222
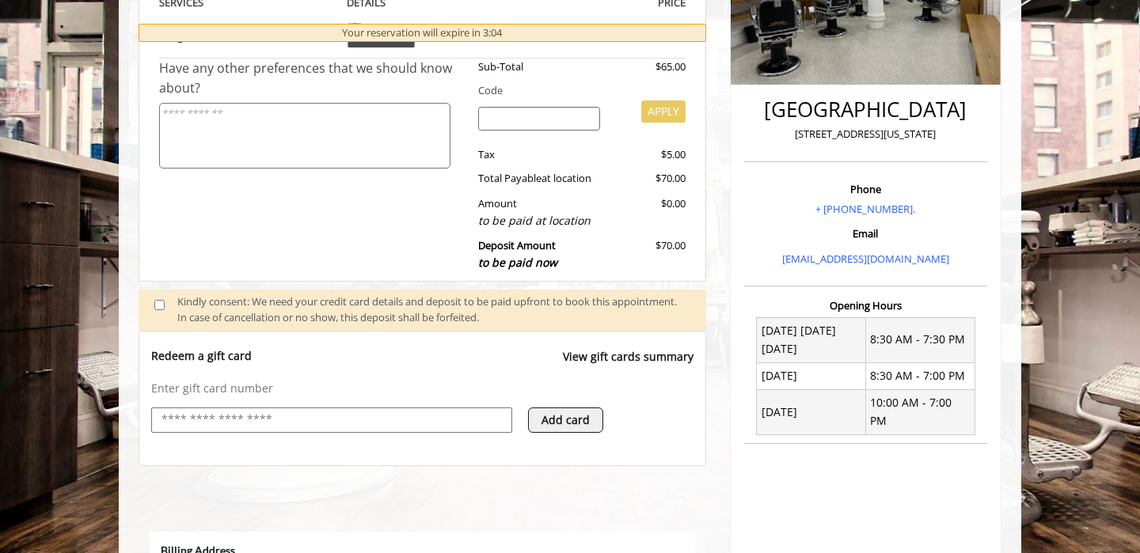
scroll to position [0, 0]
select select "***"
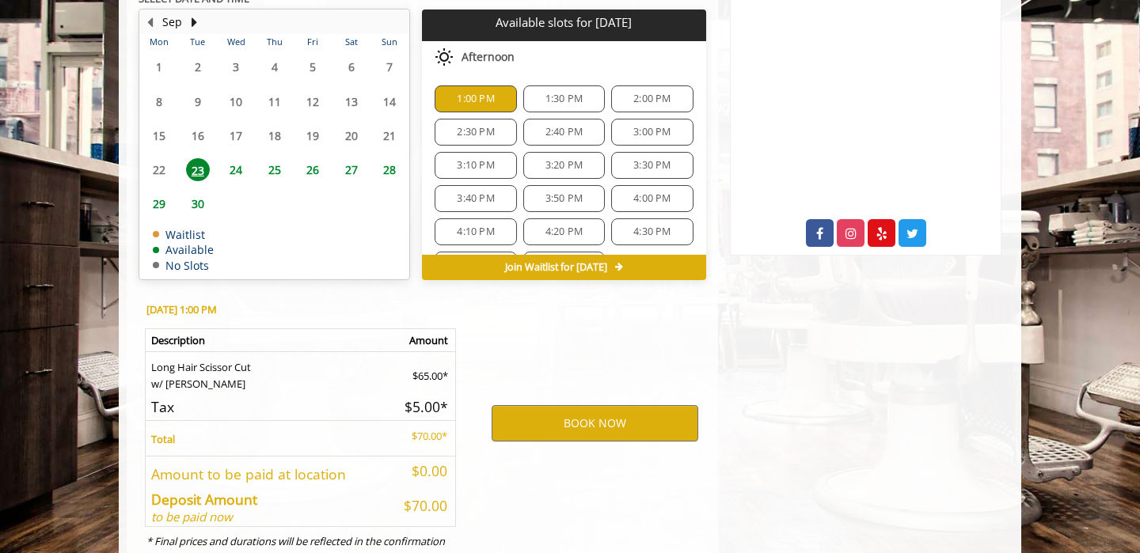
scroll to position [786, 0]
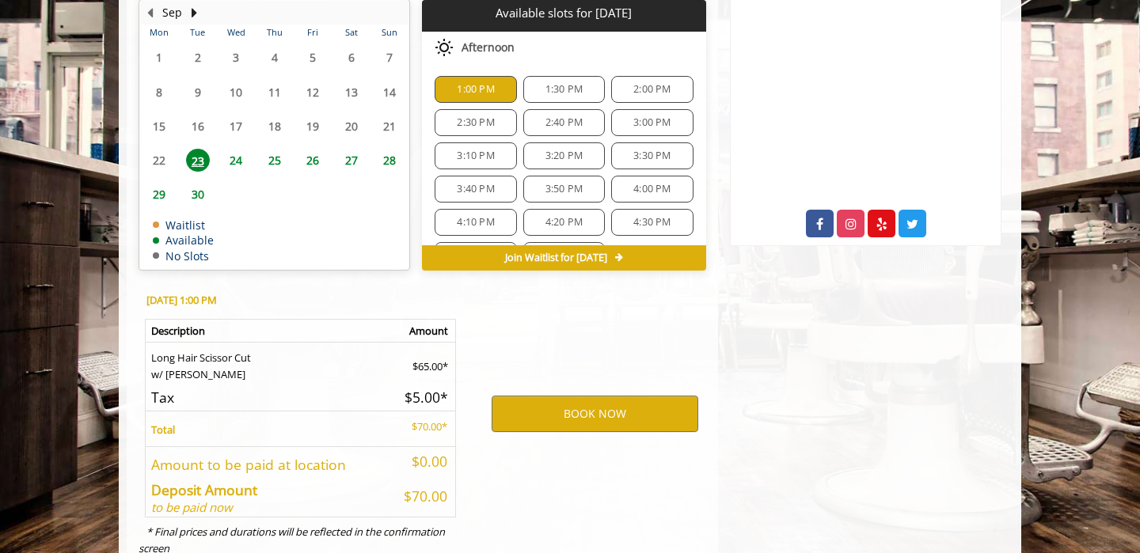
click at [565, 85] on span "1:30 PM" at bounding box center [563, 89] width 37 height 13
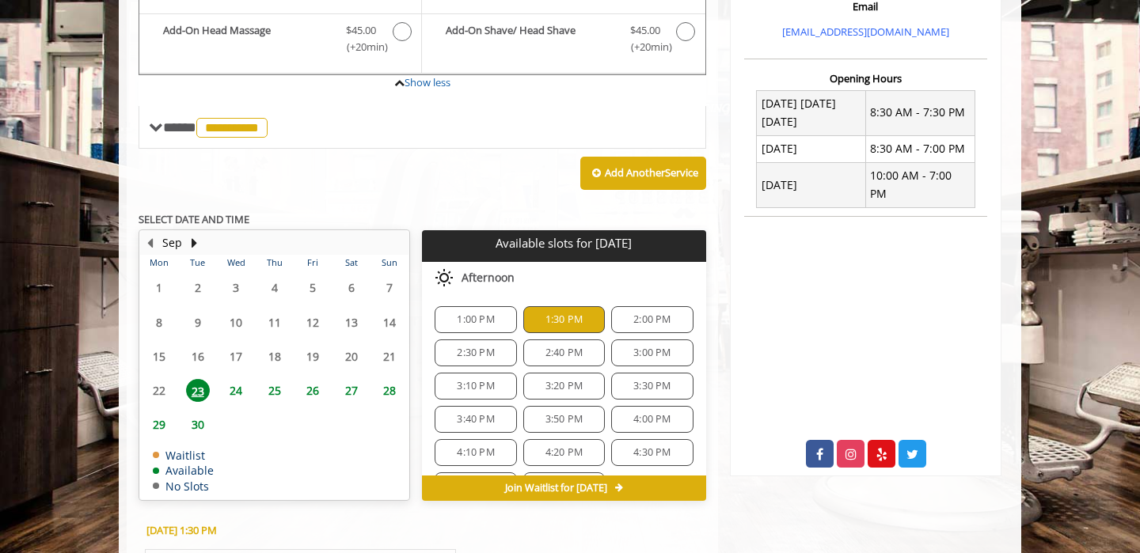
scroll to position [550, 0]
